Goal: Transaction & Acquisition: Purchase product/service

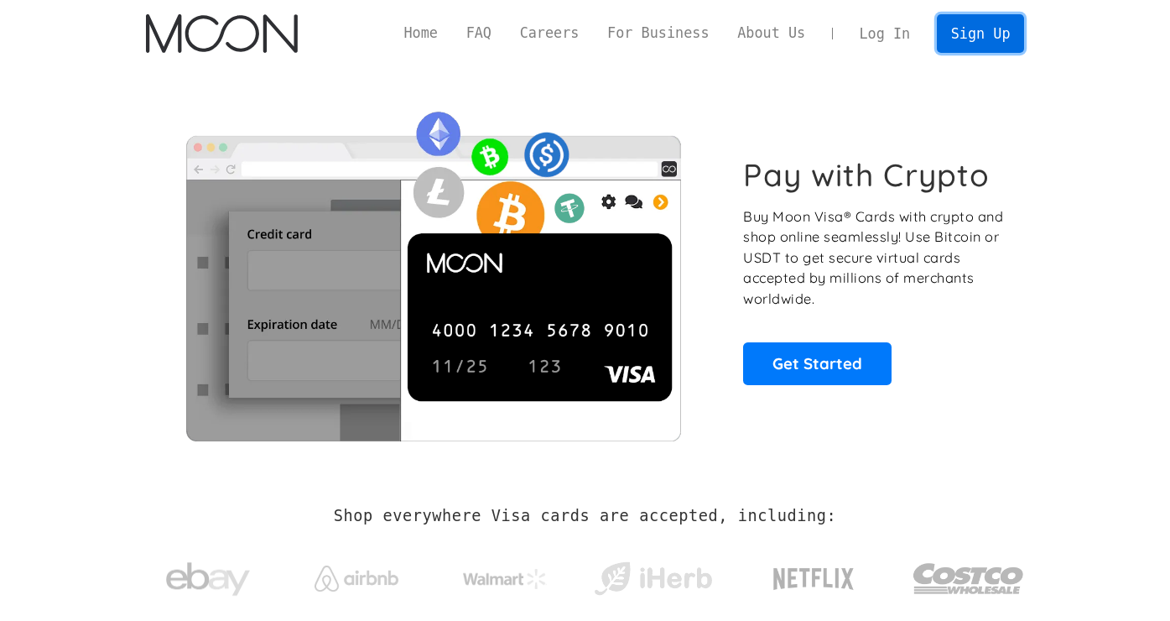
click at [990, 14] on link "Sign Up" at bounding box center [980, 33] width 87 height 38
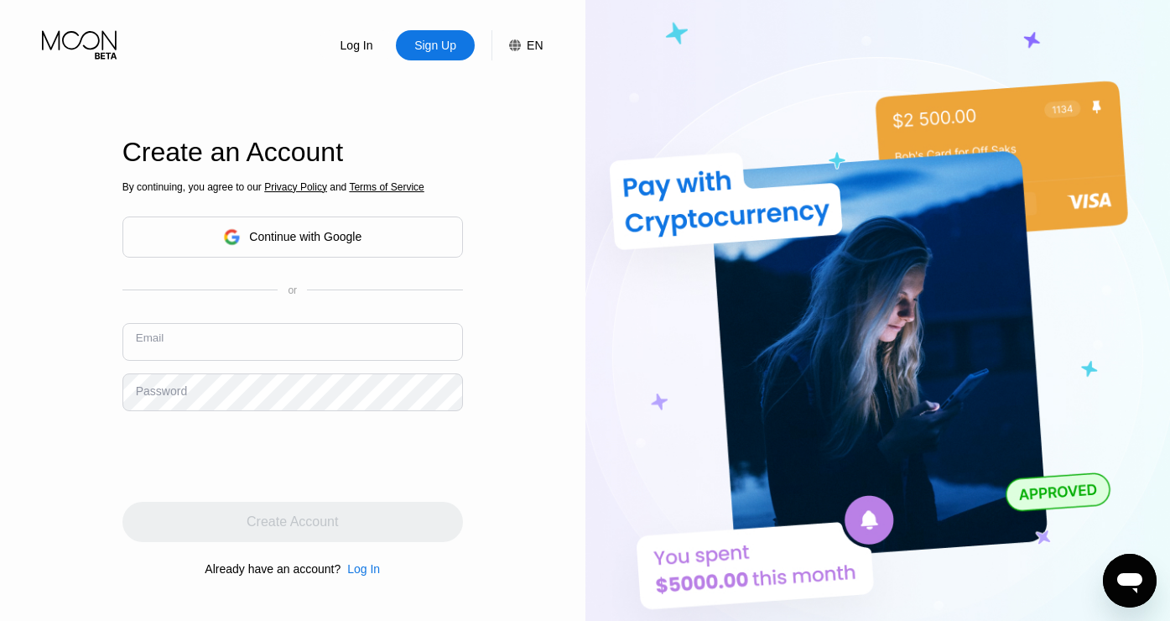
click at [283, 355] on input "text" at bounding box center [292, 342] width 340 height 38
paste input ""e@(9tC>66p9"
type input ""e@(9tC>66p9"
click at [228, 355] on input "text" at bounding box center [292, 342] width 340 height 38
paste input "lloyd98743@proton.me"
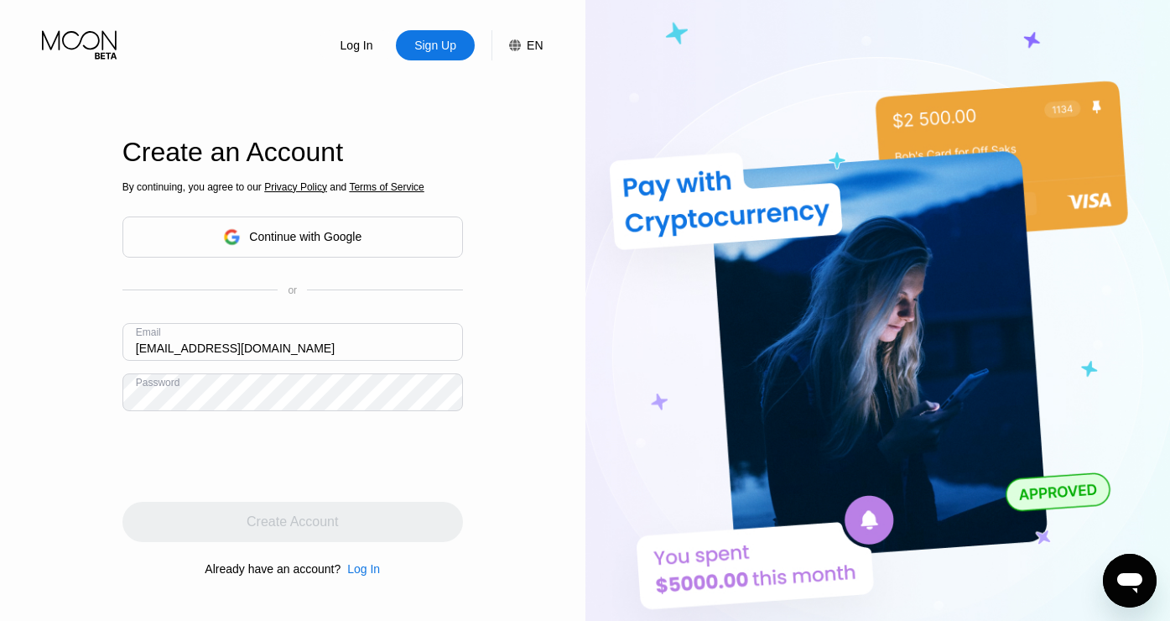
type input "lloyd98743@proton.me"
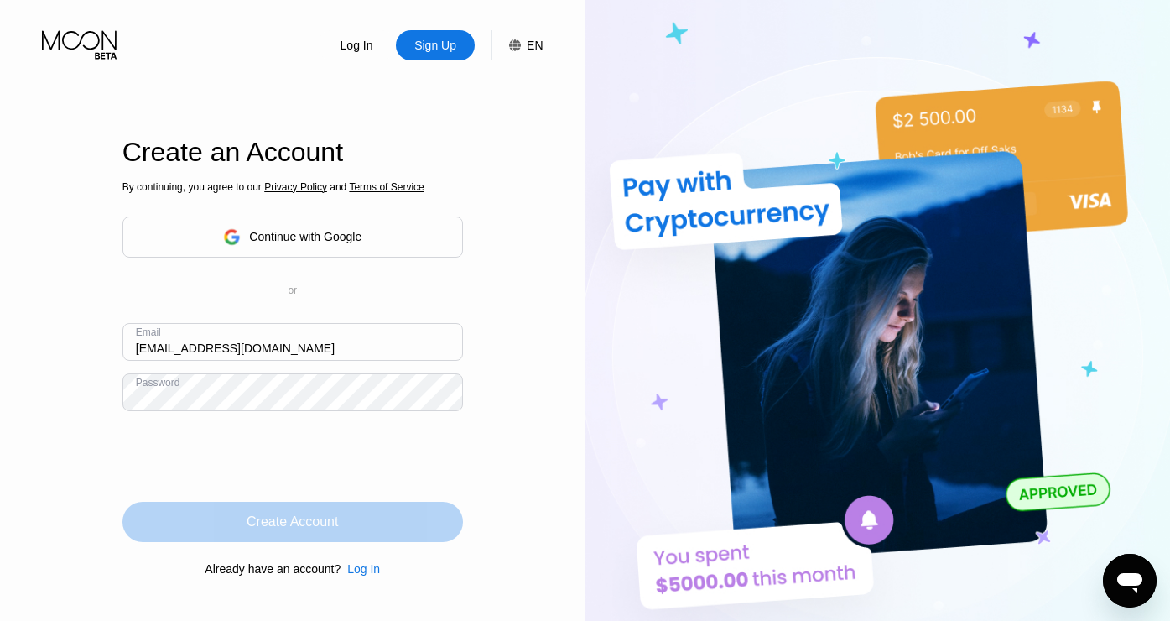
click at [241, 520] on div "Create Account" at bounding box center [292, 521] width 340 height 40
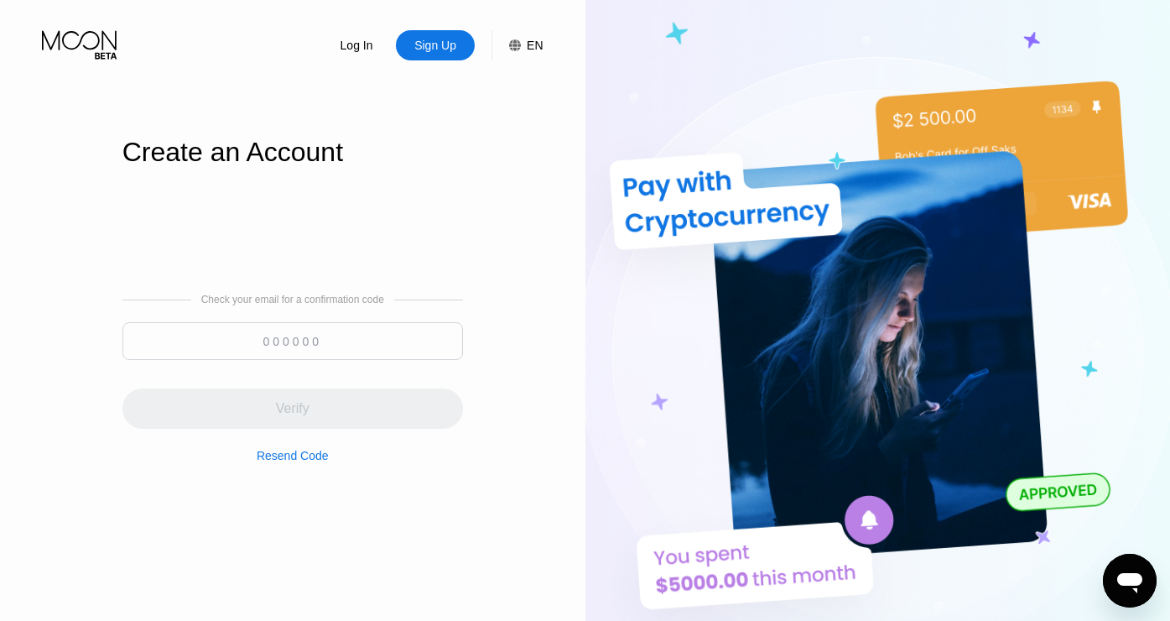
click at [306, 327] on input at bounding box center [292, 341] width 340 height 38
paste input "318461"
type input "318461"
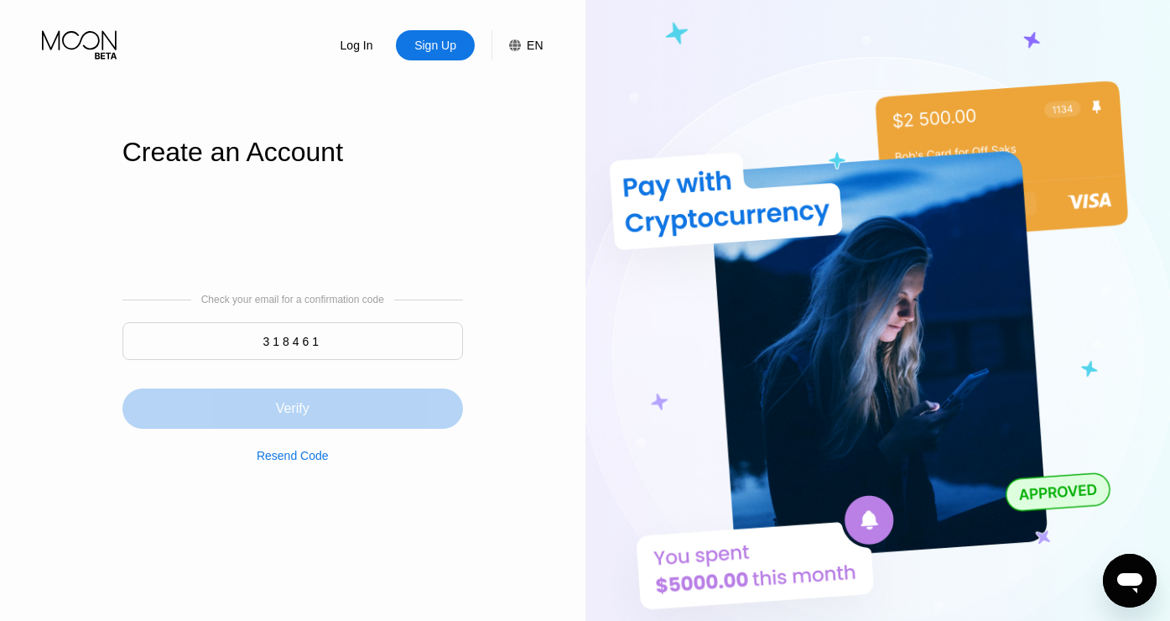
click at [320, 410] on div "Verify" at bounding box center [292, 408] width 340 height 40
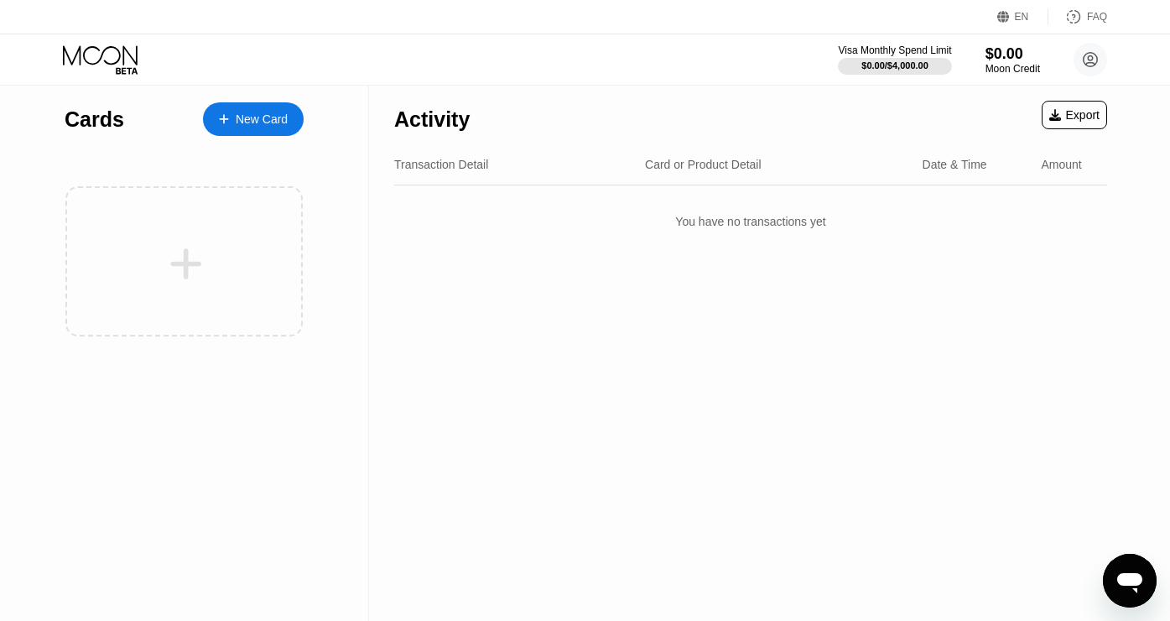
click at [274, 125] on div "New Card" at bounding box center [262, 119] width 52 height 14
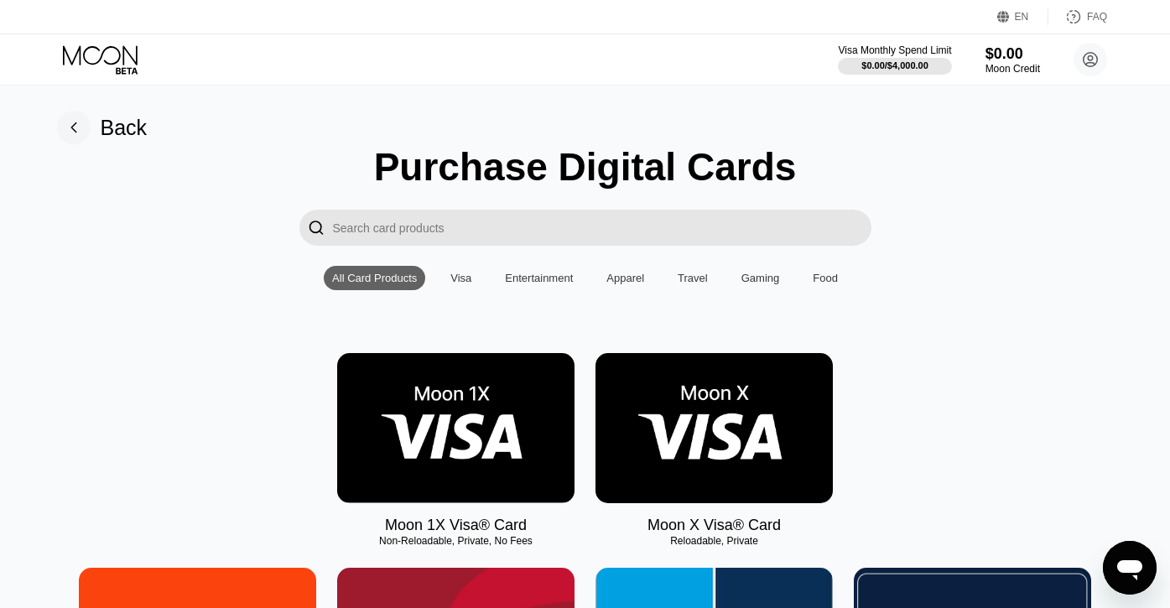
click at [783, 425] on img at bounding box center [713, 428] width 237 height 150
click at [733, 409] on img at bounding box center [713, 428] width 237 height 150
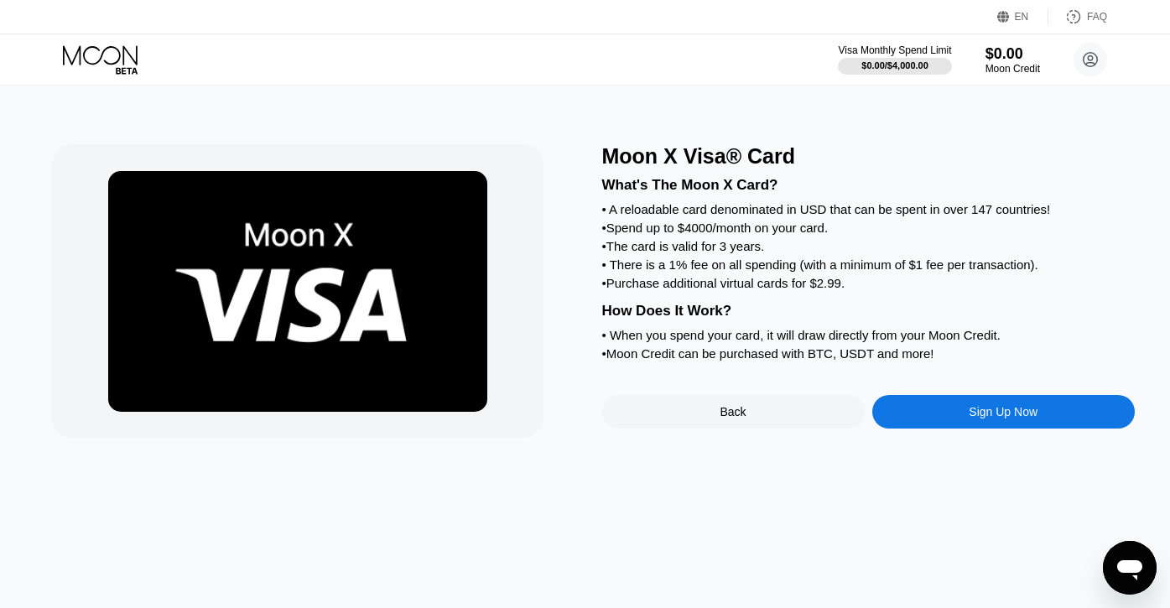
click at [945, 426] on div "Sign Up Now" at bounding box center [1003, 412] width 262 height 34
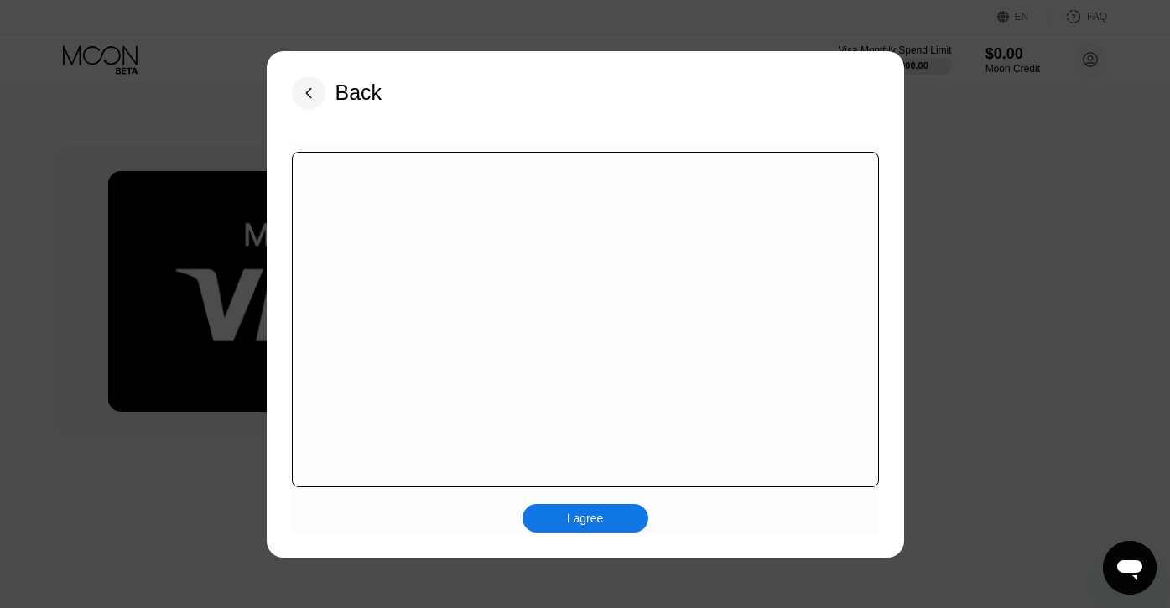
click at [561, 509] on div "I agree" at bounding box center [585, 337] width 587 height 389
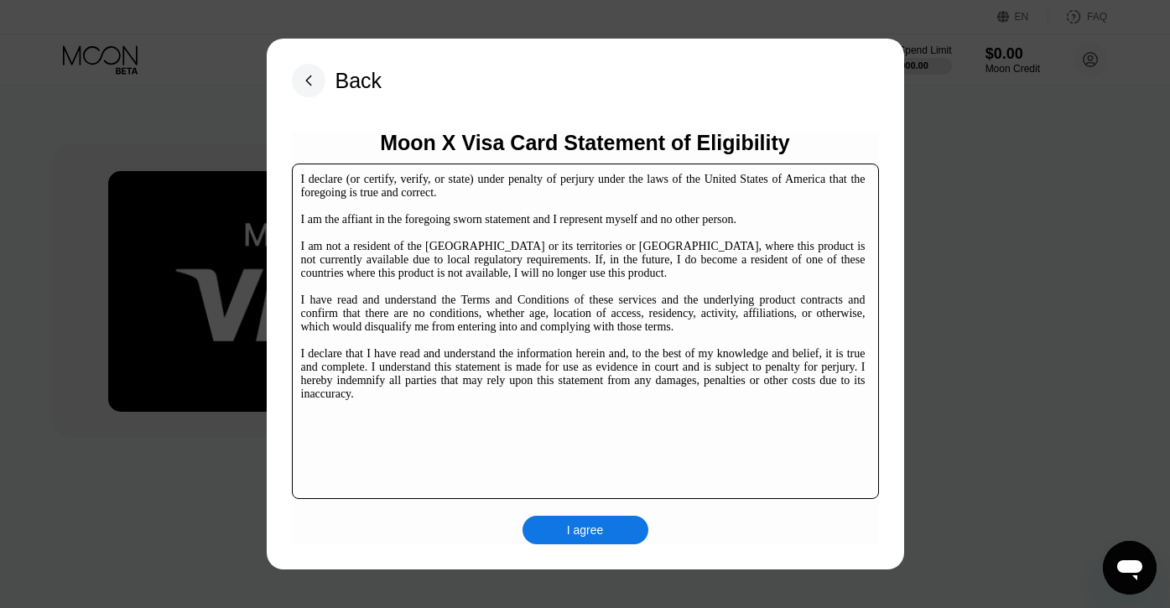
click at [565, 524] on div "I agree" at bounding box center [585, 530] width 126 height 29
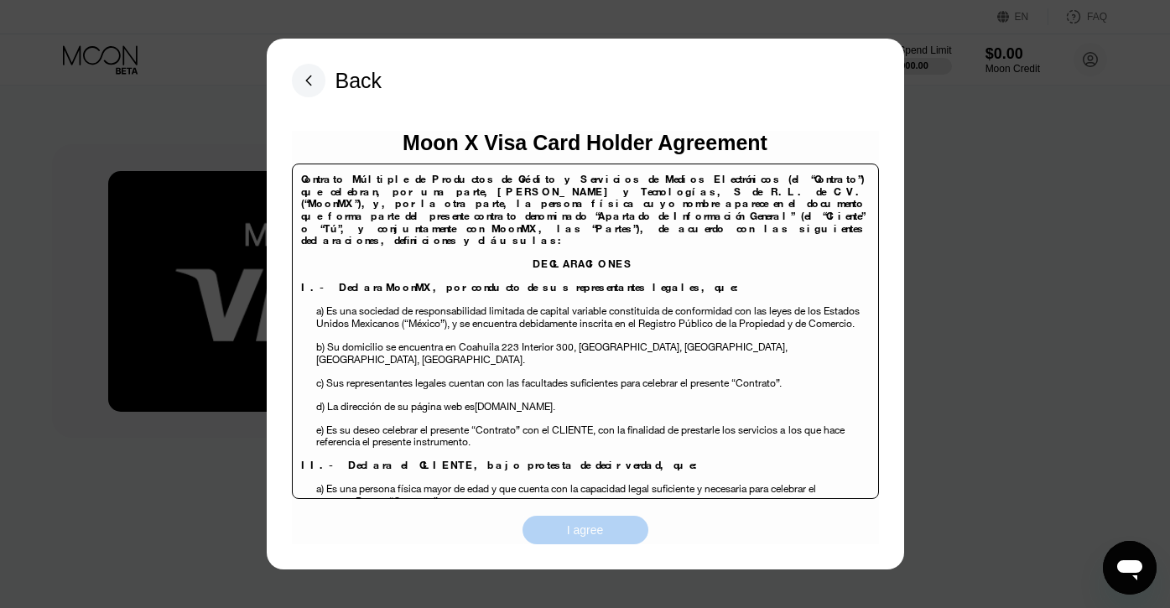
click at [561, 517] on div "I agree" at bounding box center [585, 530] width 126 height 29
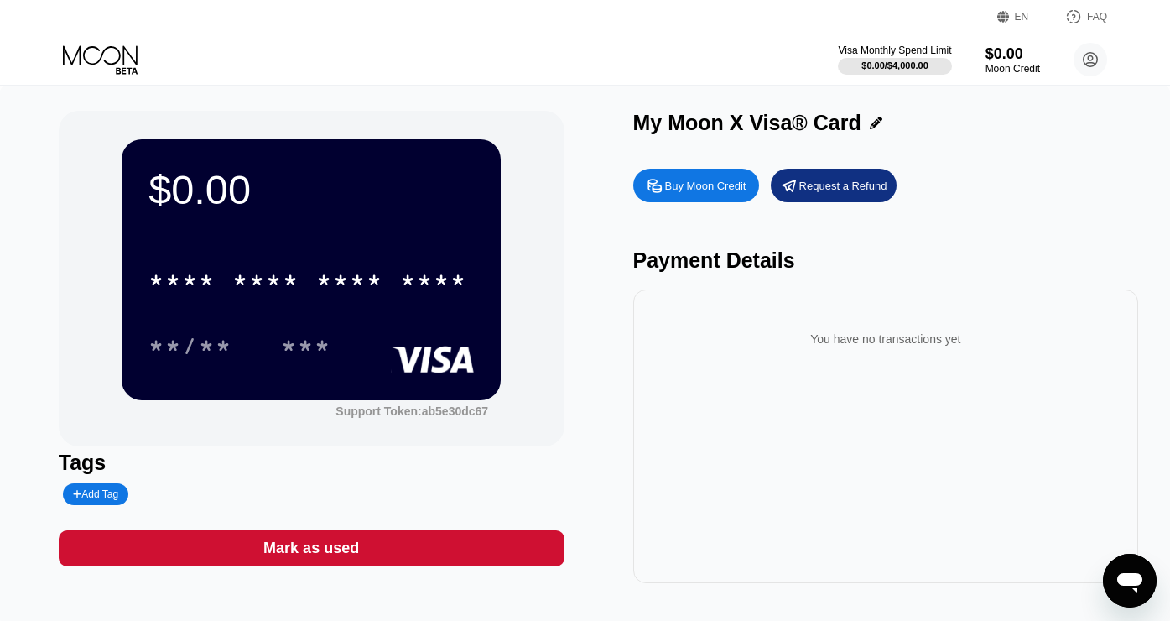
click at [467, 205] on div "$0.00" at bounding box center [310, 189] width 325 height 47
click at [421, 270] on div "****" at bounding box center [433, 282] width 67 height 27
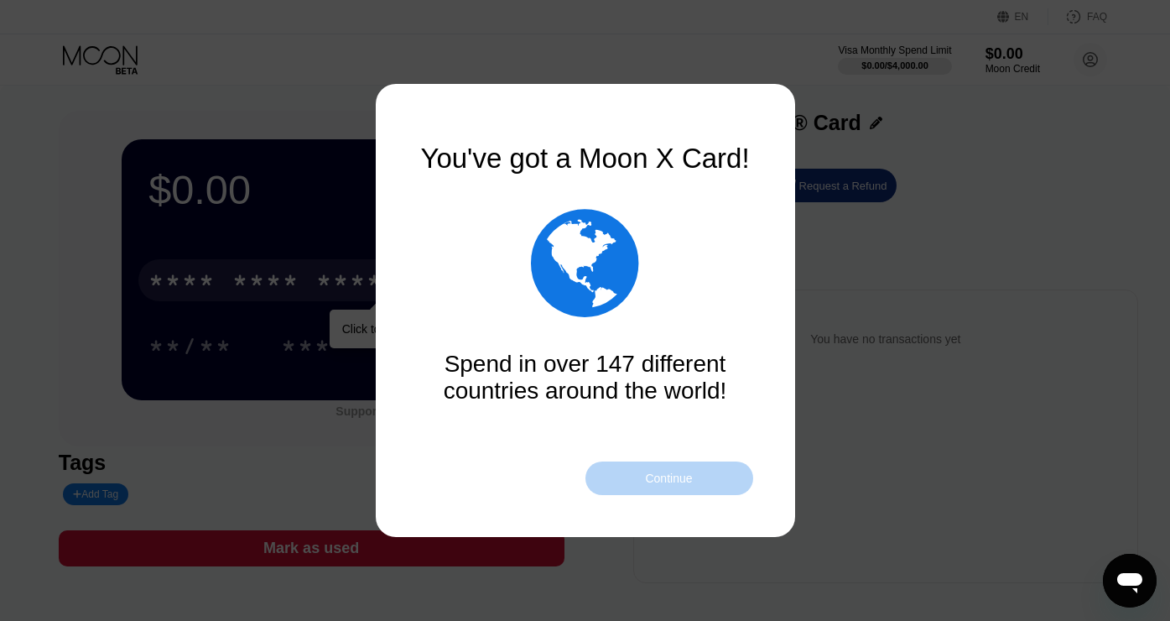
click at [634, 473] on div "Continue" at bounding box center [669, 478] width 168 height 34
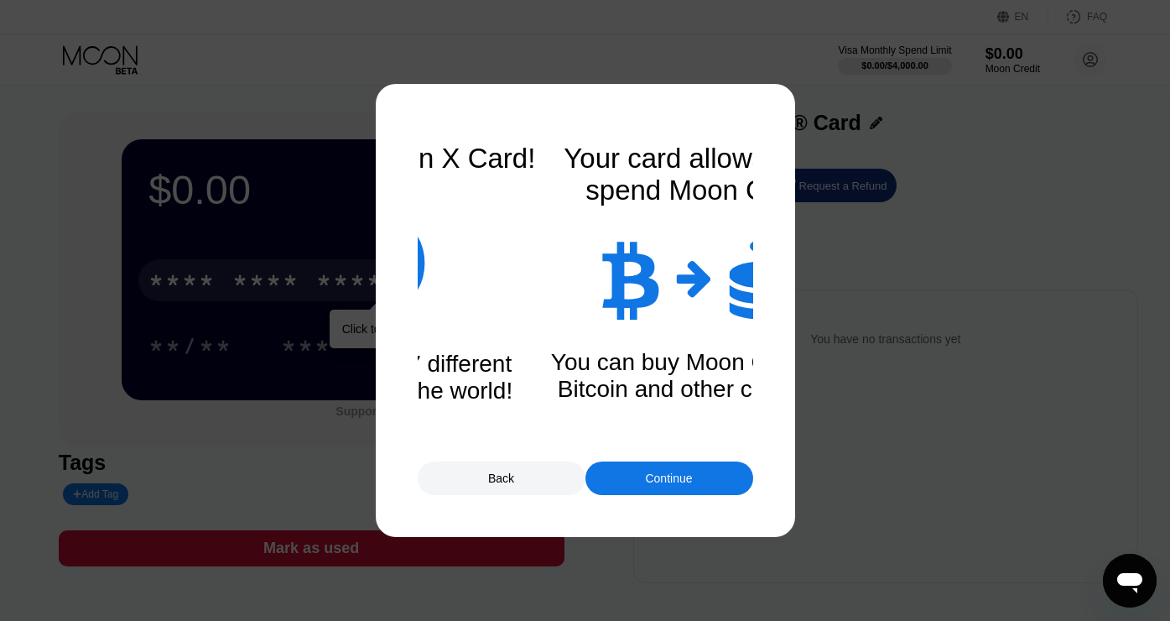
click at [634, 473] on div "Continue" at bounding box center [669, 478] width 168 height 34
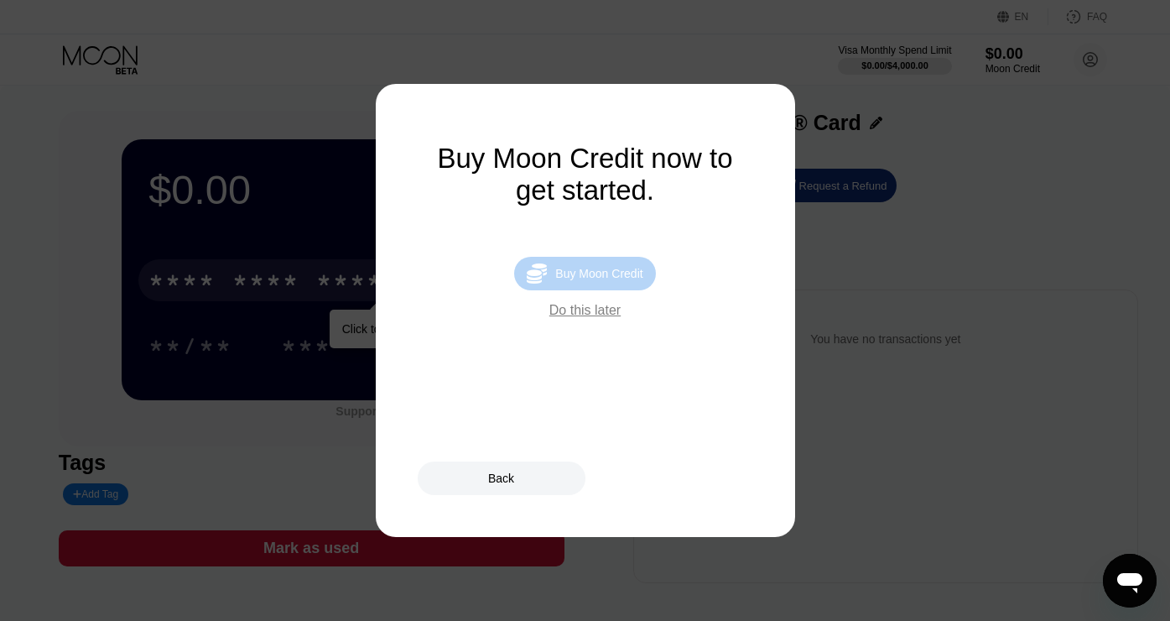
click at [597, 273] on div "Buy Moon Credit" at bounding box center [598, 273] width 87 height 13
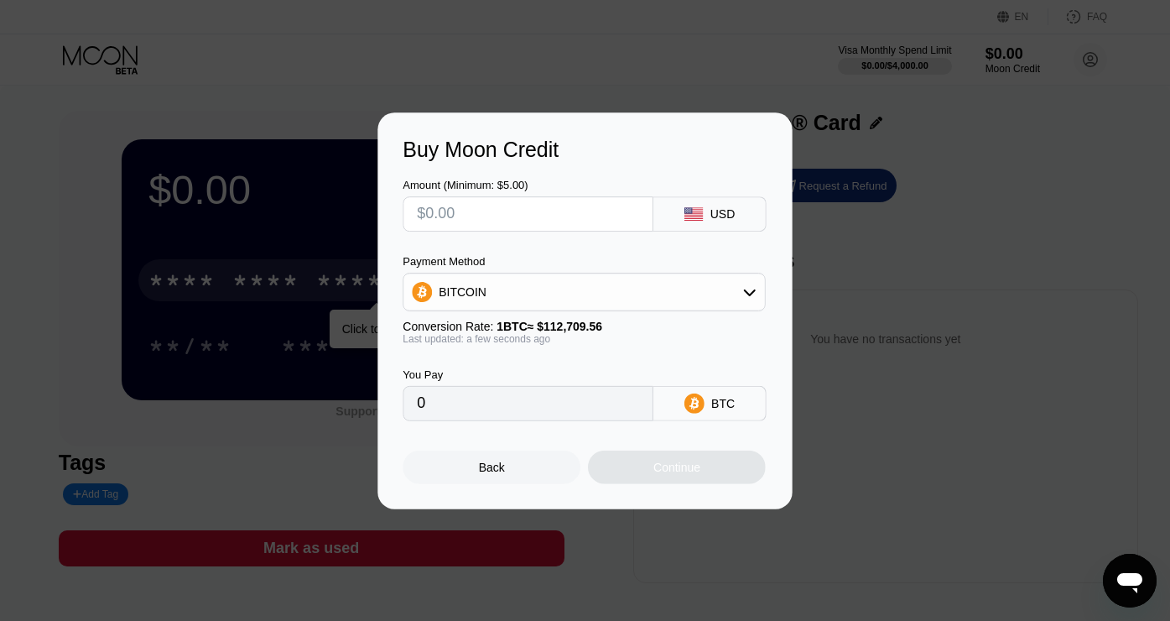
click at [548, 288] on div "BITCOIN" at bounding box center [583, 292] width 361 height 34
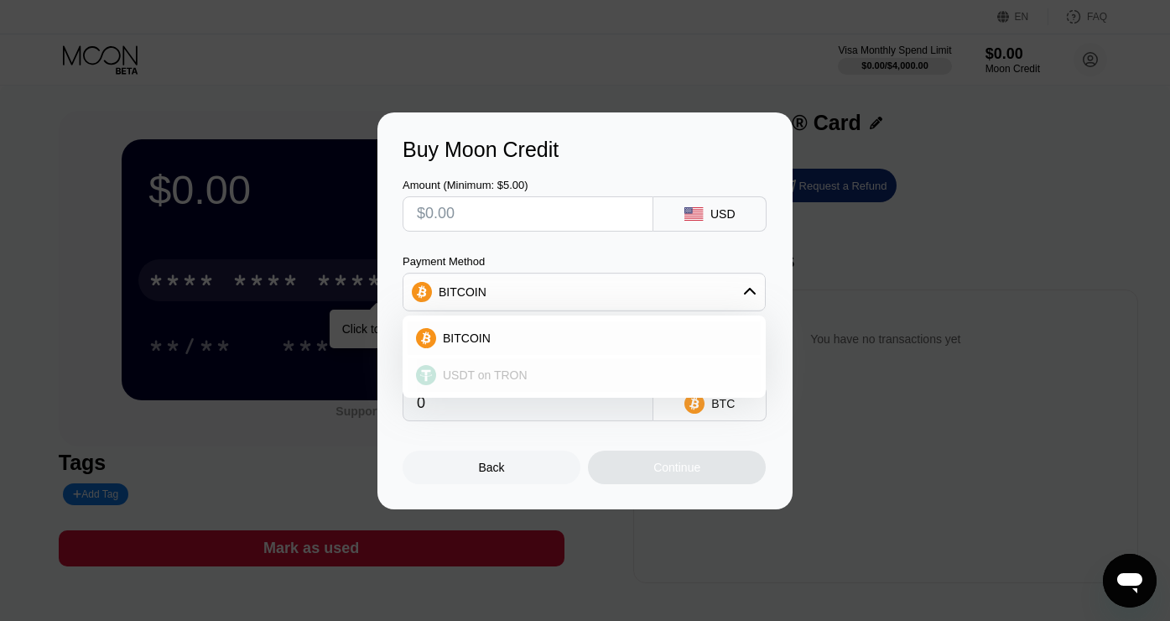
click at [439, 381] on div "USDT on TRON" at bounding box center [481, 374] width 91 height 13
type input "0.00"
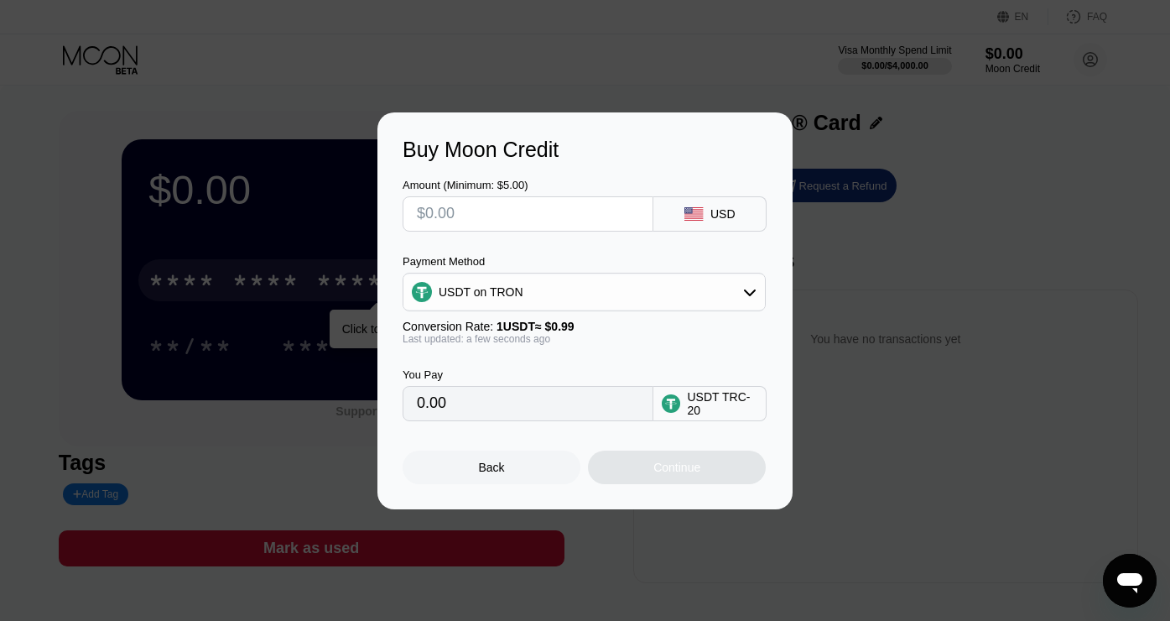
click at [494, 216] on input "text" at bounding box center [528, 214] width 222 height 34
type input "$5"
type input "5.05"
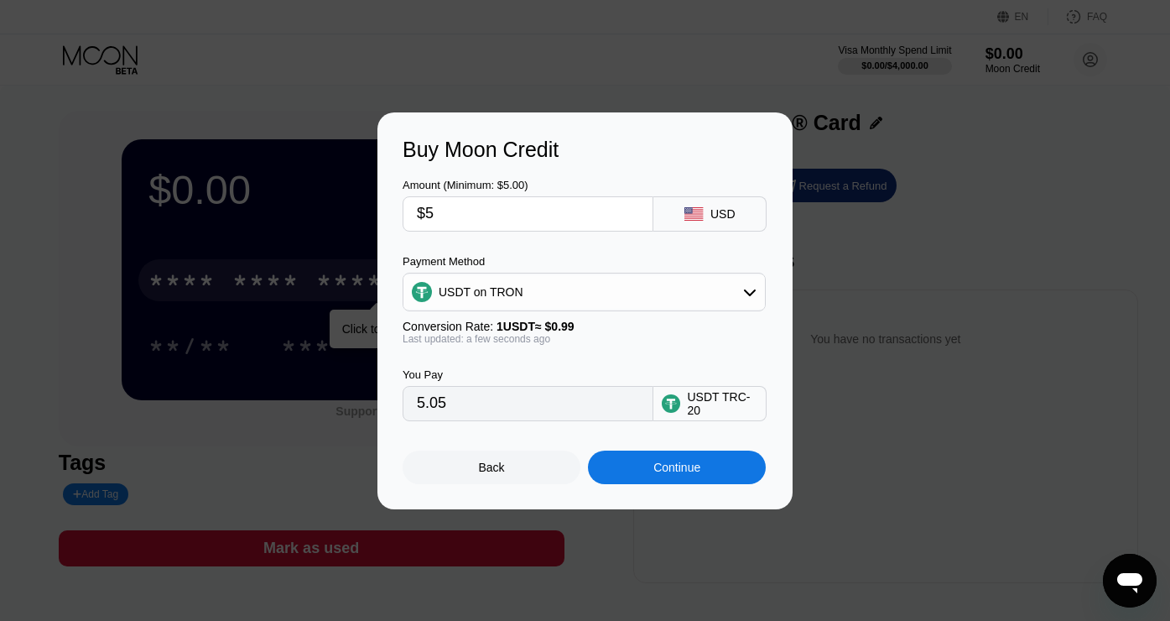
type input "$50"
type input "50.51"
type input "$50"
click at [450, 412] on input "50.51" at bounding box center [528, 404] width 222 height 34
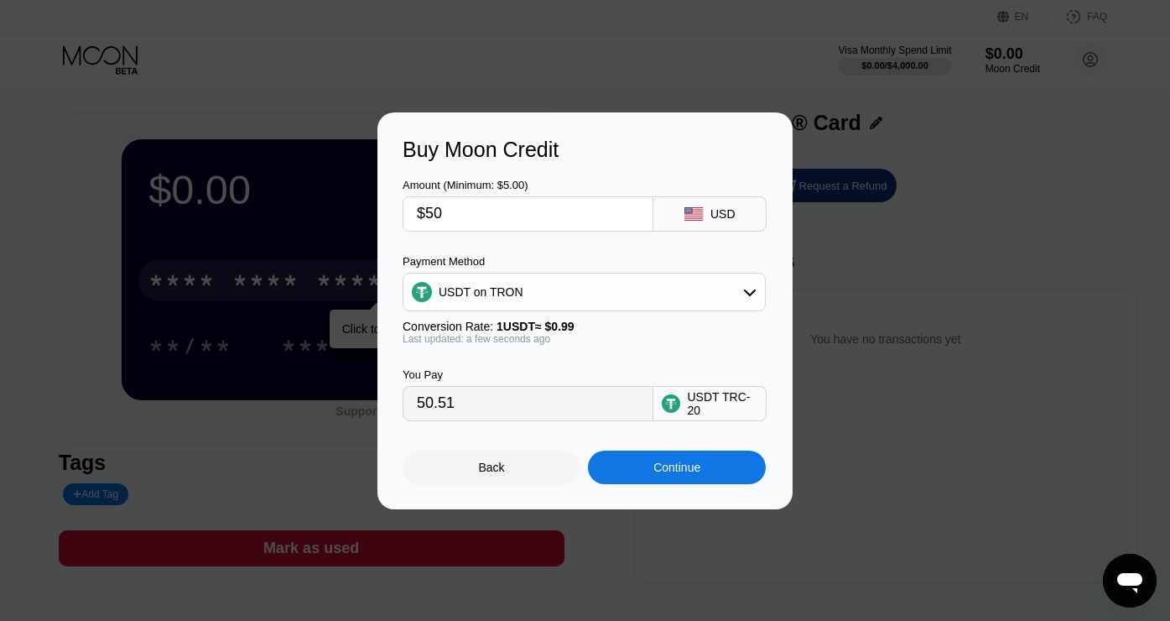
click at [659, 450] on div "Continue" at bounding box center [677, 467] width 178 height 34
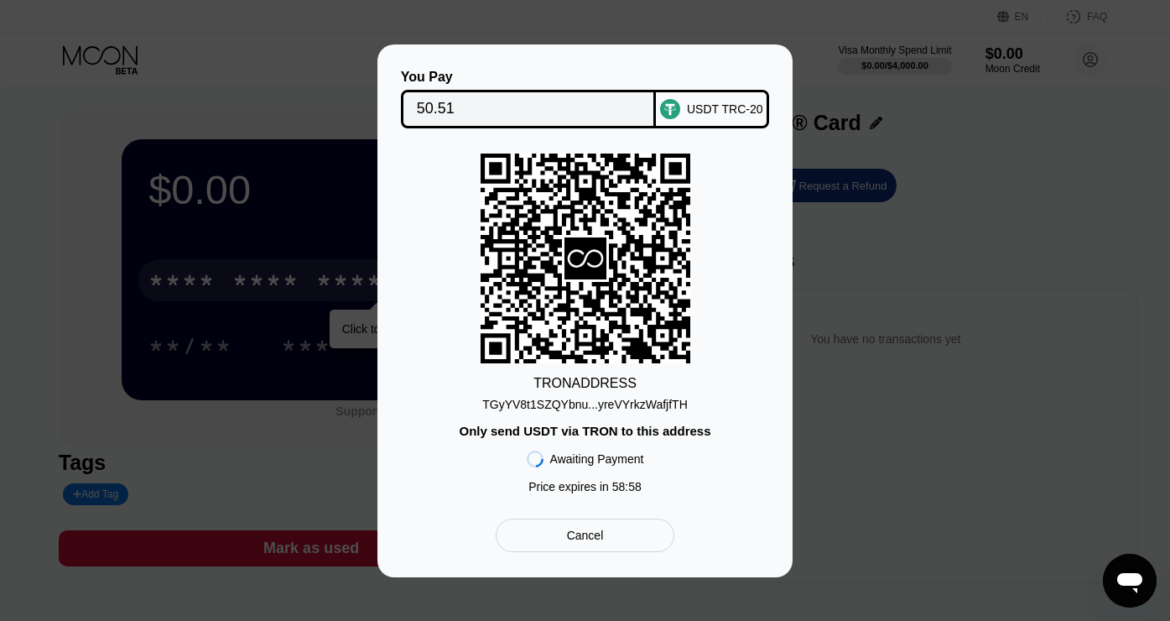
click at [587, 409] on div "TGyYV8t1SZQYbnu...yreVYrkzWafjfTH" at bounding box center [584, 404] width 205 height 13
click at [558, 526] on div "Cancel" at bounding box center [585, 535] width 179 height 34
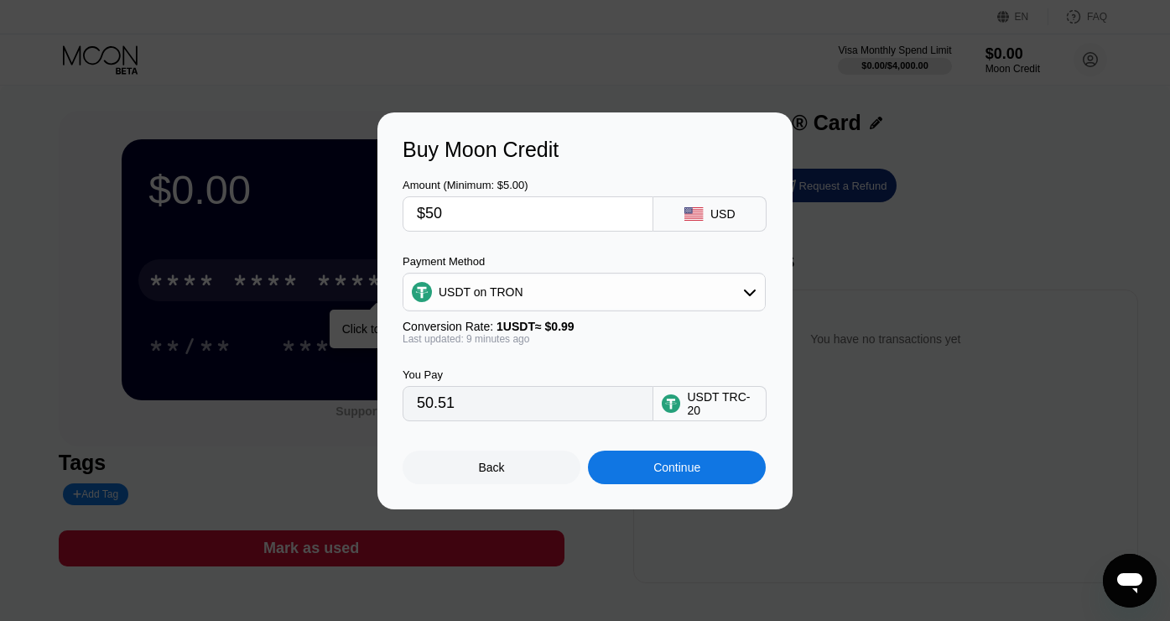
click at [506, 444] on div "Back Continue" at bounding box center [585, 452] width 365 height 63
click at [506, 452] on div "Back" at bounding box center [492, 467] width 178 height 34
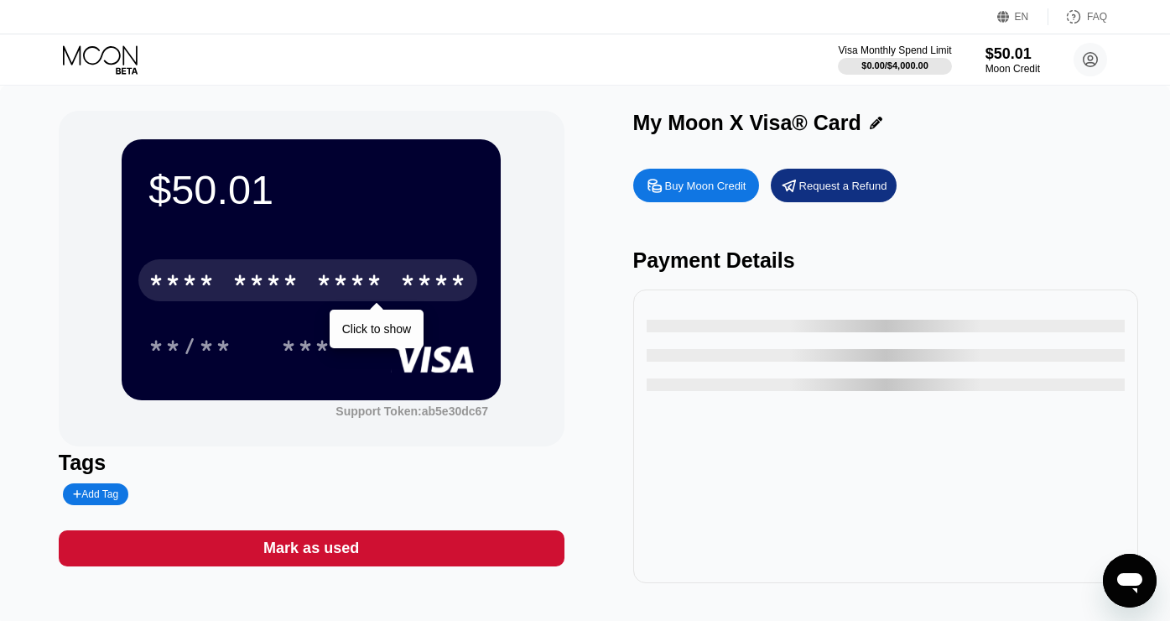
click at [340, 275] on div "* * * *" at bounding box center [349, 282] width 67 height 27
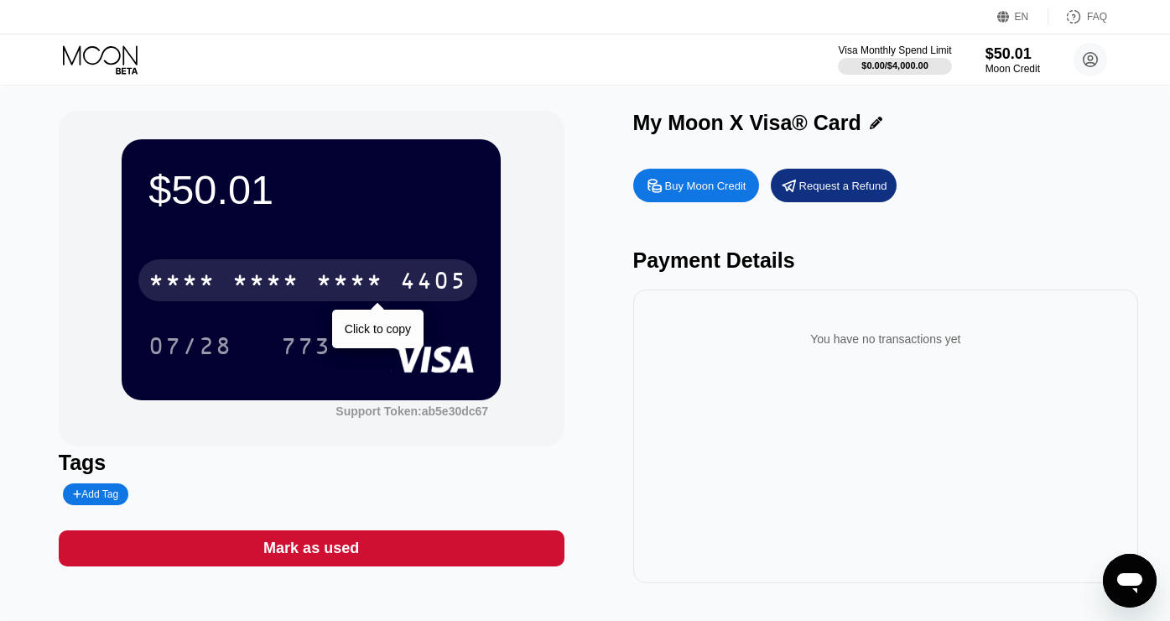
click at [338, 275] on div "* * * *" at bounding box center [349, 282] width 67 height 27
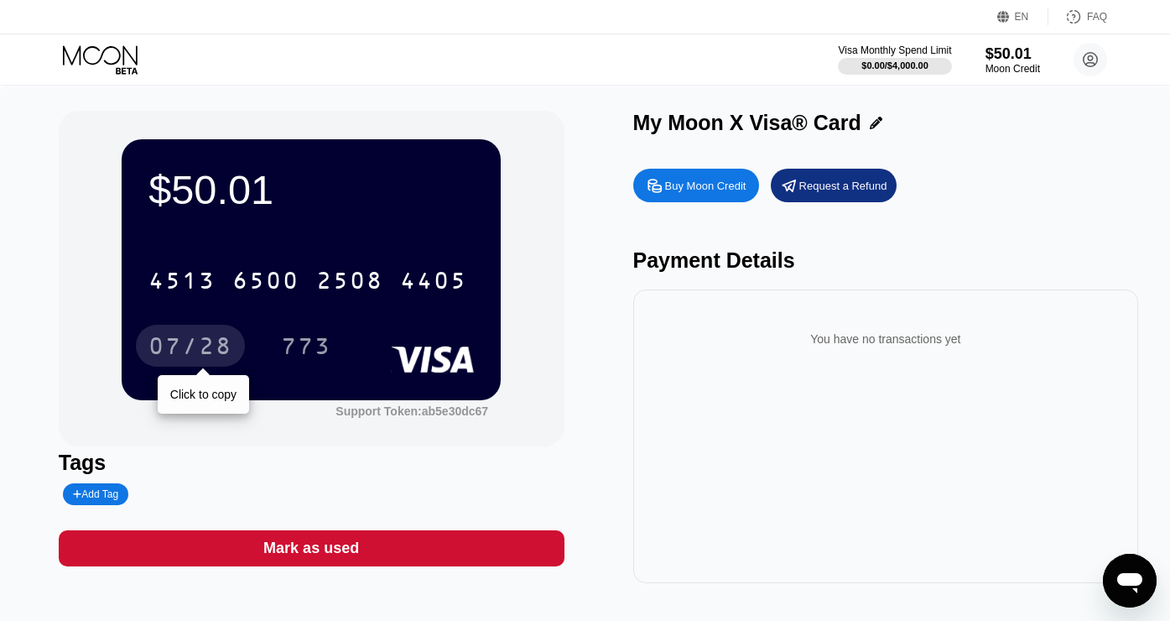
click at [179, 340] on div "07/28" at bounding box center [190, 348] width 84 height 27
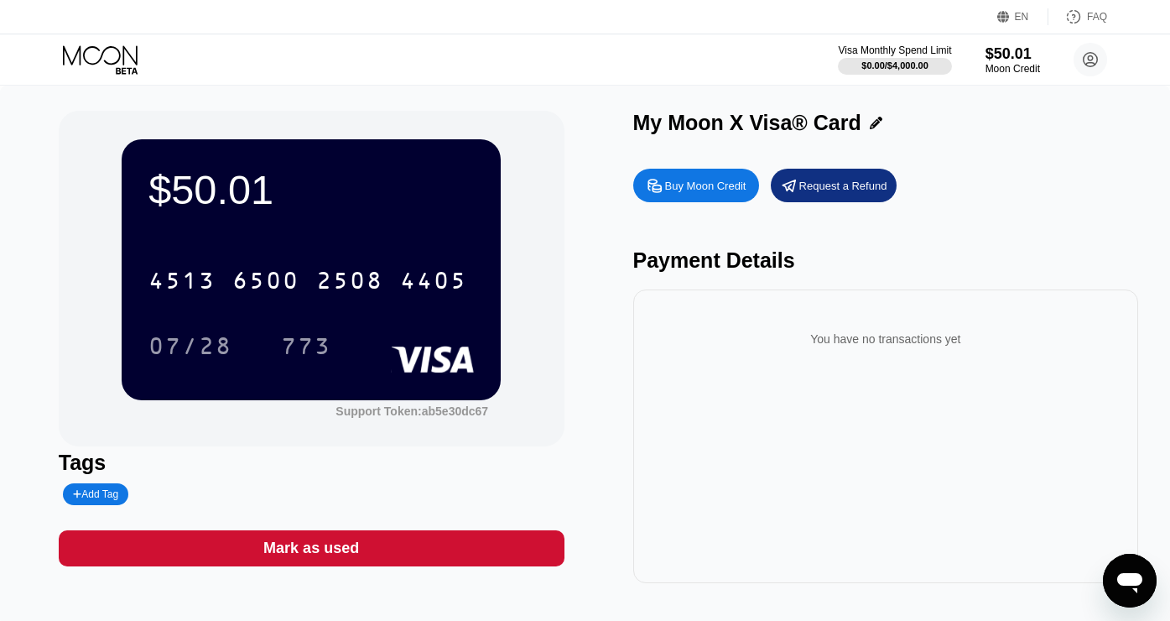
click at [291, 339] on div "773" at bounding box center [306, 348] width 50 height 27
